Goal: Information Seeking & Learning: Learn about a topic

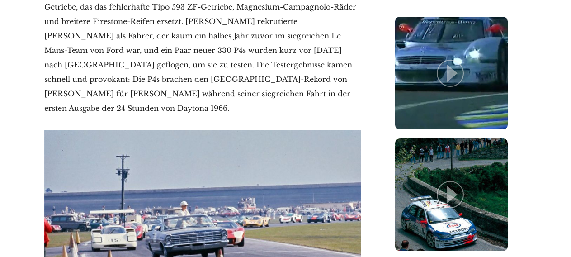
scroll to position [927, 0]
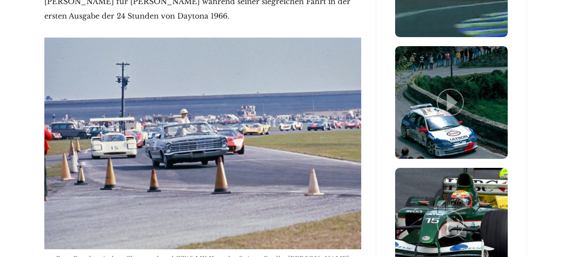
scroll to position [976, 0]
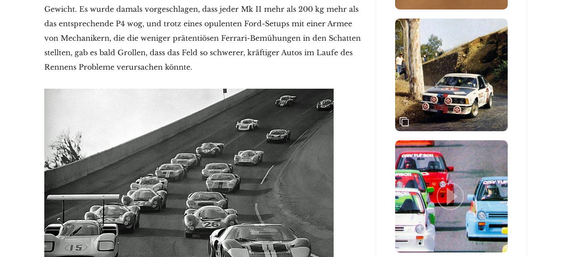
scroll to position [1434, 0]
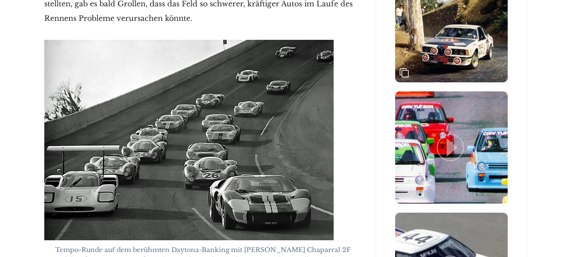
click at [358, 180] on figure "Tempo-Runde auf dem berühmten Daytona-Banking mit [PERSON_NAME] Chaparral 2F un…" at bounding box center [202, 152] width 317 height 225
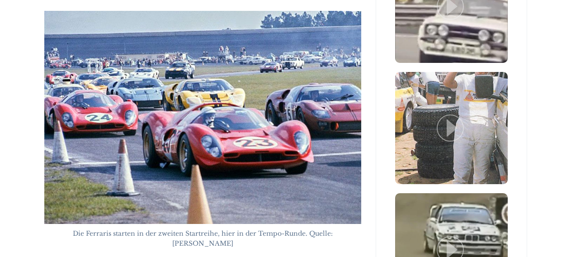
scroll to position [1834, 0]
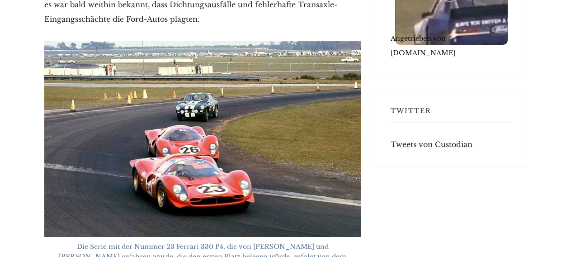
scroll to position [2568, 0]
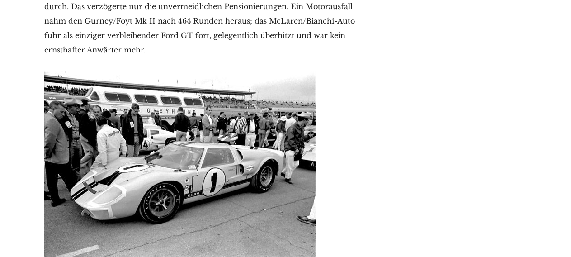
scroll to position [2910, 0]
click at [241, 146] on img at bounding box center [179, 164] width 271 height 187
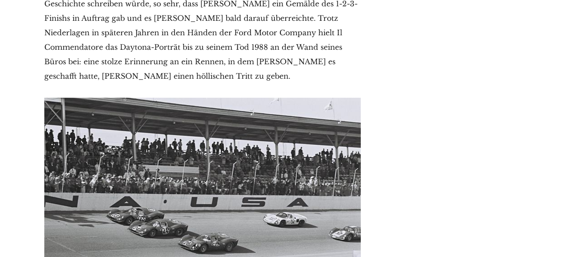
scroll to position [3691, 0]
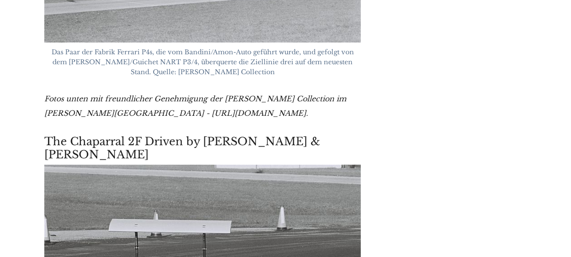
scroll to position [4033, 0]
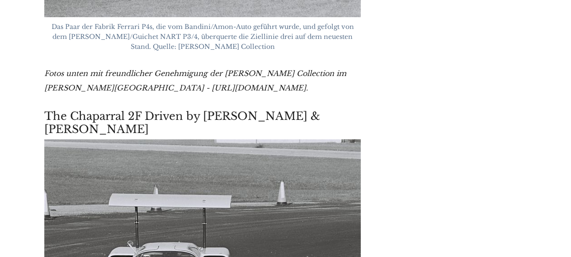
click at [383, 161] on div "Aktuelle Posts Das Apex Team - Monterey Car Week 2025: Ferrari führt Rekord-Auk…" at bounding box center [451, 46] width 166 height 7729
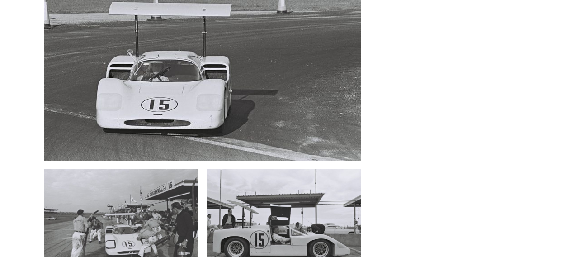
scroll to position [4179, 0]
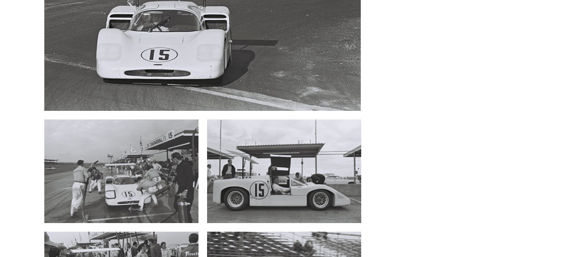
scroll to position [4277, 0]
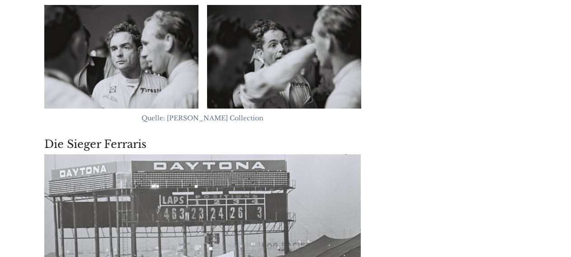
scroll to position [4960, 0]
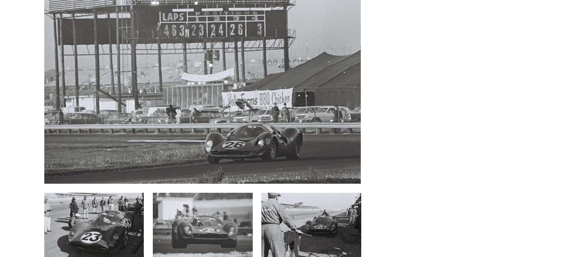
scroll to position [5155, 0]
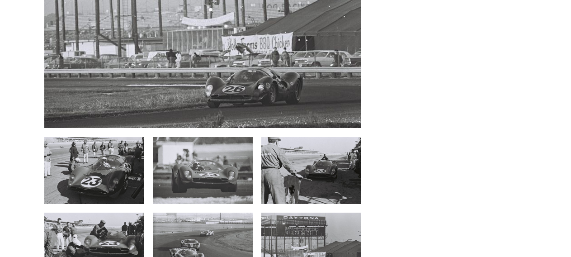
scroll to position [5190, 0]
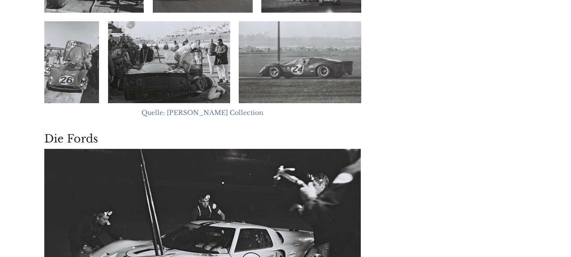
scroll to position [5483, 0]
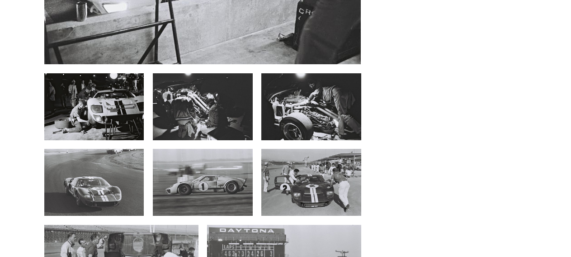
scroll to position [5715, 0]
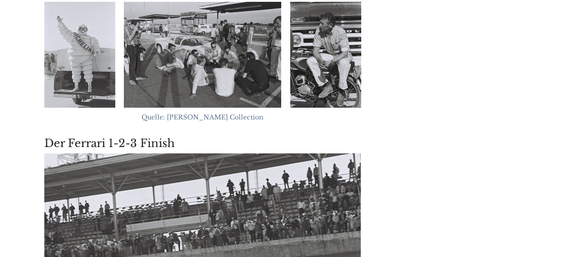
scroll to position [6545, 0]
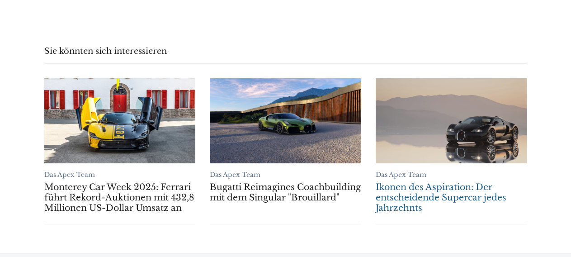
scroll to position [7928, 0]
